Goal: Task Accomplishment & Management: Manage account settings

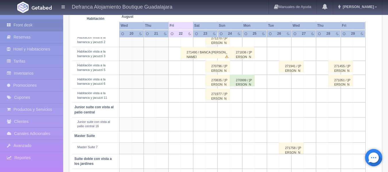
scroll to position [230, 0]
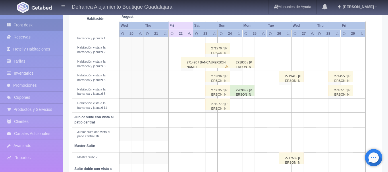
click at [213, 104] on div "271977 / [PERSON_NAME] DE LA [PERSON_NAME]" at bounding box center [217, 103] width 25 height 11
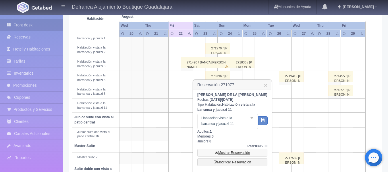
click at [242, 157] on link "Mostrar Reservación" at bounding box center [232, 153] width 70 height 8
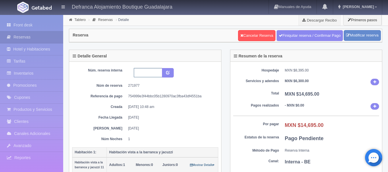
click at [145, 73] on input "text" at bounding box center [148, 72] width 28 height 9
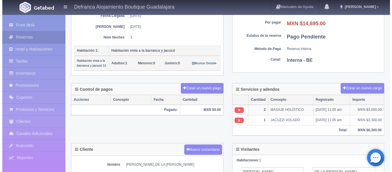
scroll to position [86, 0]
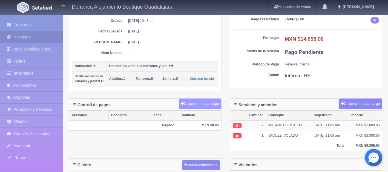
click at [197, 104] on button "Crear un nuevo pago" at bounding box center [199, 103] width 42 height 11
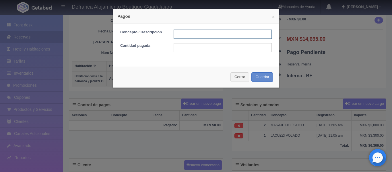
click at [186, 34] on input "text" at bounding box center [223, 34] width 98 height 9
click at [222, 36] on input "TARJETA DE CREDITO" at bounding box center [223, 34] width 98 height 9
type input "TARJETA DE CREDITO LIGA DE PAGO OPENPAY"
click at [211, 48] on input "text" at bounding box center [223, 47] width 98 height 9
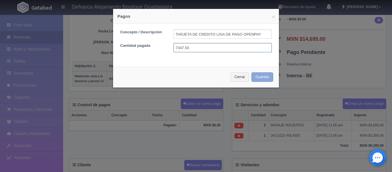
type input "7347.50"
click at [267, 74] on button "Guardar" at bounding box center [262, 76] width 22 height 9
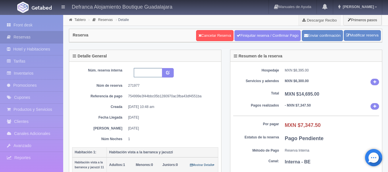
click at [154, 73] on input "text" at bounding box center [148, 72] width 28 height 9
type input "HVBJ11 230825-240825"
click at [167, 72] on icon "submit" at bounding box center [168, 72] width 4 height 4
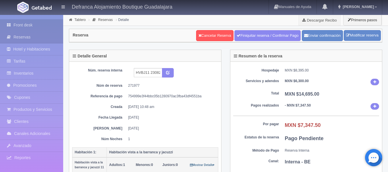
click at [21, 26] on link "Front desk" at bounding box center [31, 25] width 63 height 12
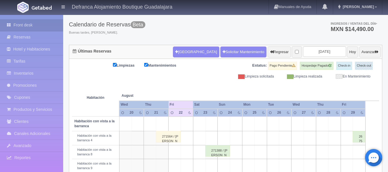
scroll to position [57, 0]
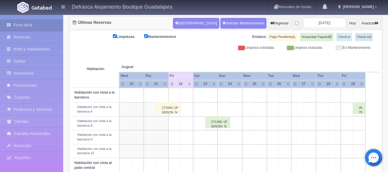
click at [165, 111] on div "271564 / IMELDA EDUWIGES SUÁREZ IBARRA" at bounding box center [168, 107] width 25 height 11
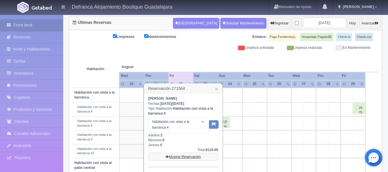
click at [182, 156] on link "Mostrar Reservación" at bounding box center [183, 157] width 70 height 8
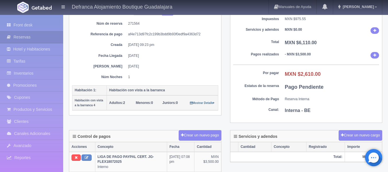
scroll to position [115, 0]
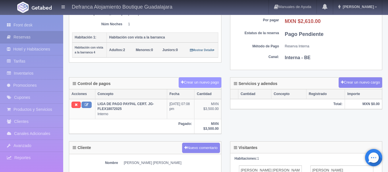
click at [192, 84] on button "Crear un nuevo pago" at bounding box center [199, 82] width 42 height 11
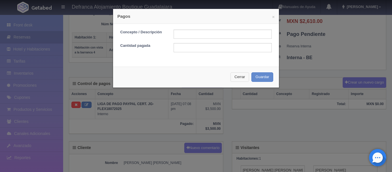
click at [234, 78] on button "Cerrar" at bounding box center [239, 76] width 19 height 9
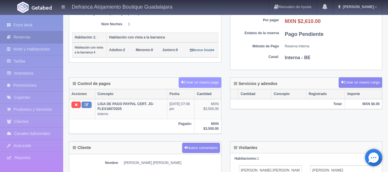
click at [186, 83] on button "Crear un nuevo pago" at bounding box center [199, 82] width 42 height 11
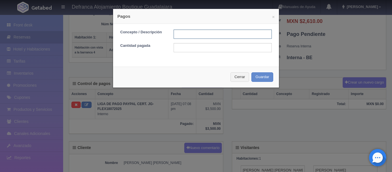
click at [186, 38] on input "text" at bounding box center [223, 34] width 98 height 9
type input "TARJETA DE CREDITO"
click at [198, 48] on input "text" at bounding box center [223, 47] width 98 height 9
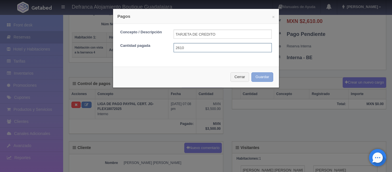
type input "2610"
click at [259, 77] on button "Guardar" at bounding box center [262, 76] width 22 height 9
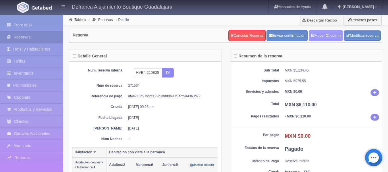
click at [317, 38] on link "Hacer Check-In" at bounding box center [325, 35] width 34 height 11
click at [315, 36] on link "Hacer Check-Out" at bounding box center [324, 35] width 37 height 11
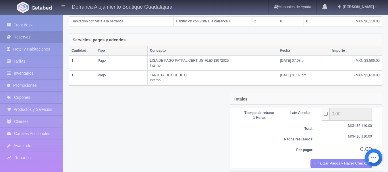
scroll to position [115, 0]
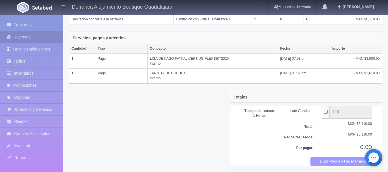
click at [324, 163] on button "Finalizar Pagos y Hacer Checkout" at bounding box center [340, 161] width 61 height 9
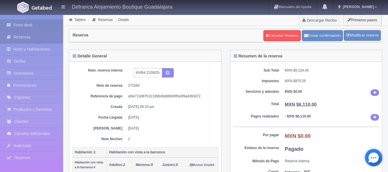
click at [29, 24] on link "Front desk" at bounding box center [31, 25] width 63 height 12
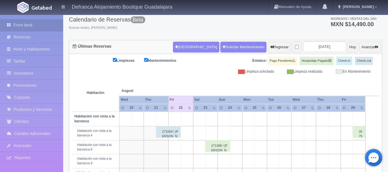
scroll to position [29, 0]
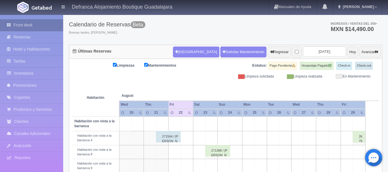
click at [28, 25] on link "Front desk" at bounding box center [31, 25] width 63 height 12
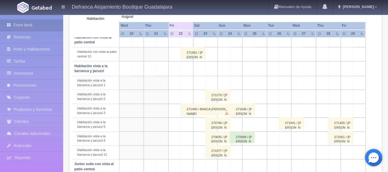
scroll to position [201, 0]
